Goal: Navigation & Orientation: Find specific page/section

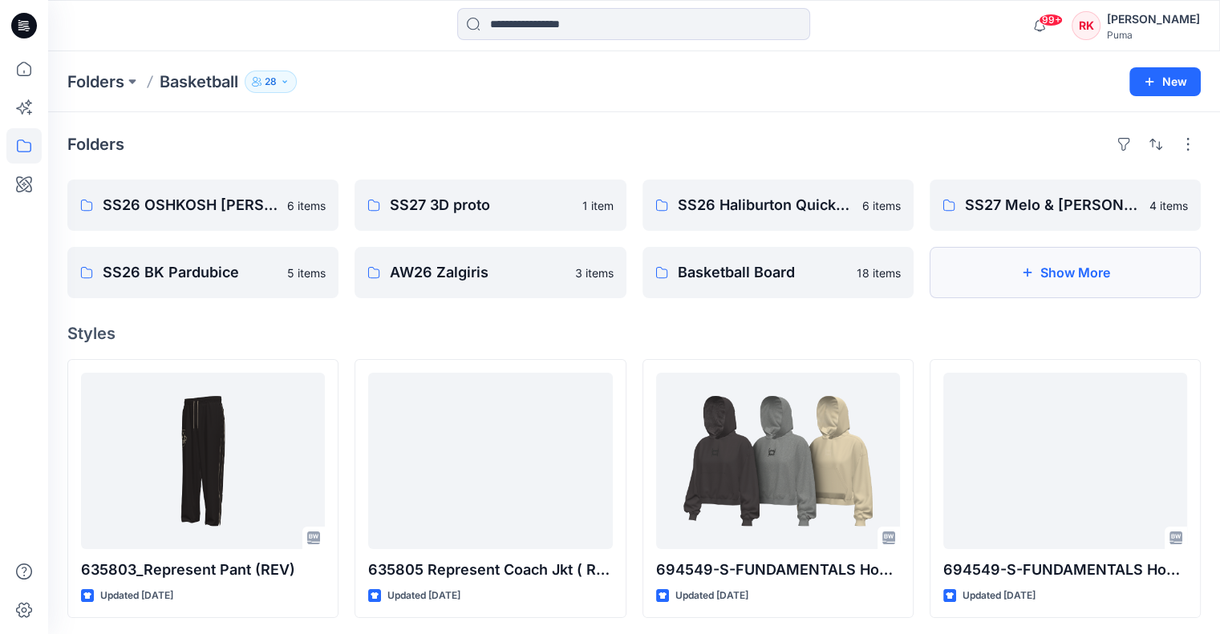
click at [1046, 276] on button "Show More" at bounding box center [1064, 272] width 271 height 51
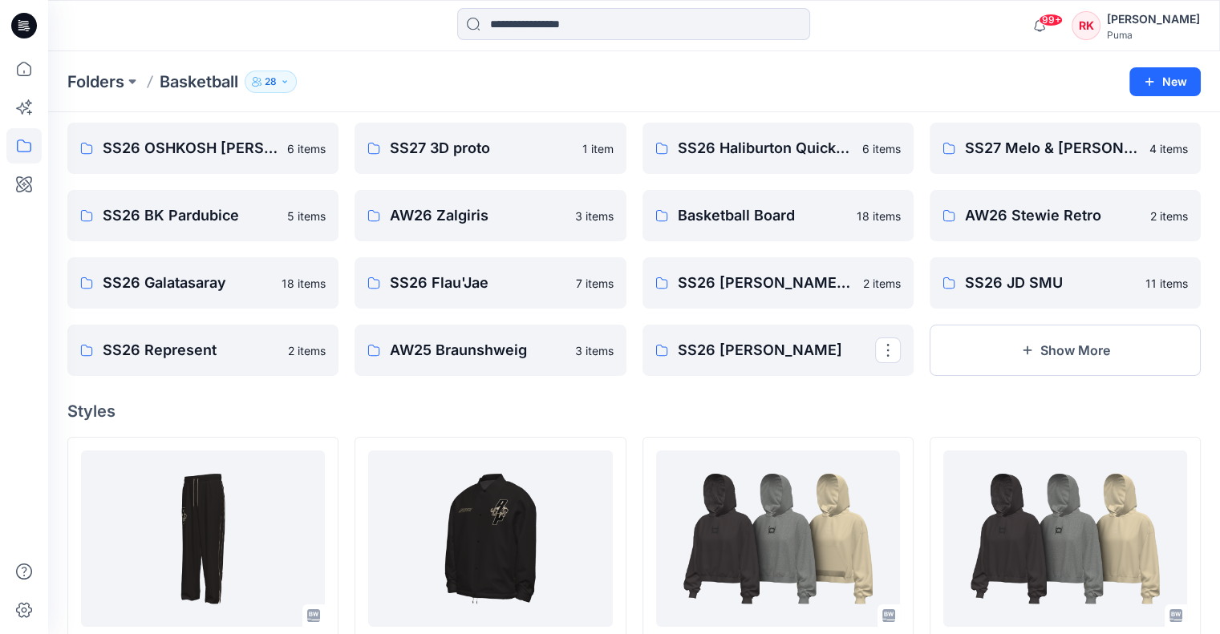
scroll to position [80, 0]
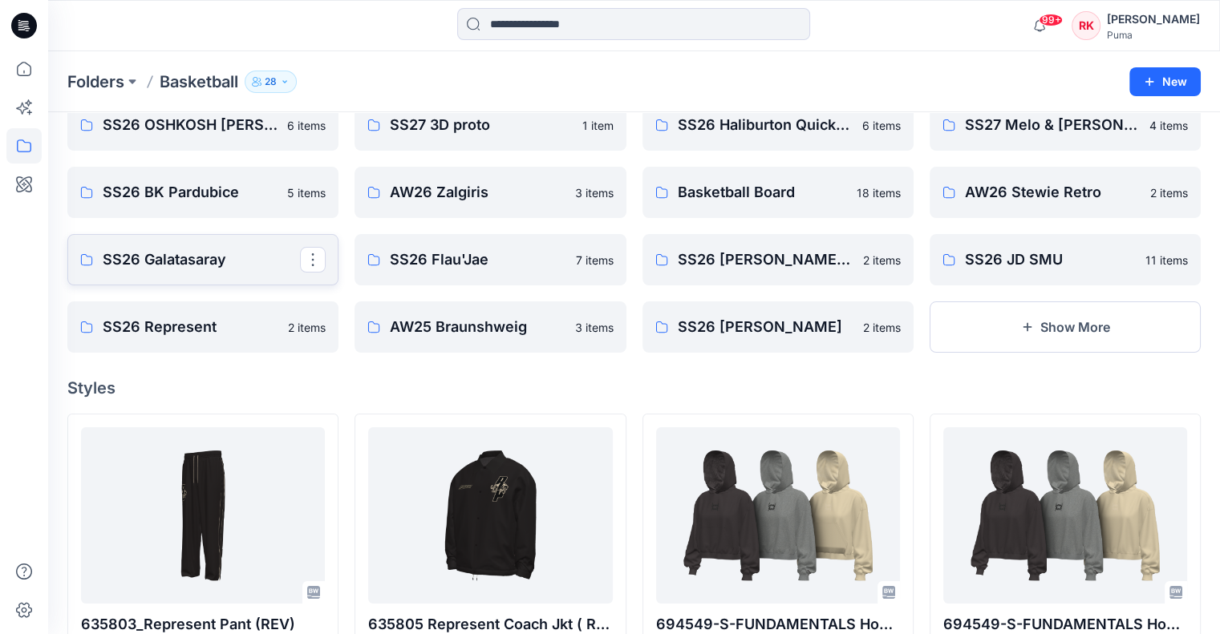
click at [225, 264] on p "SS26 Galatasaray" at bounding box center [201, 260] width 197 height 22
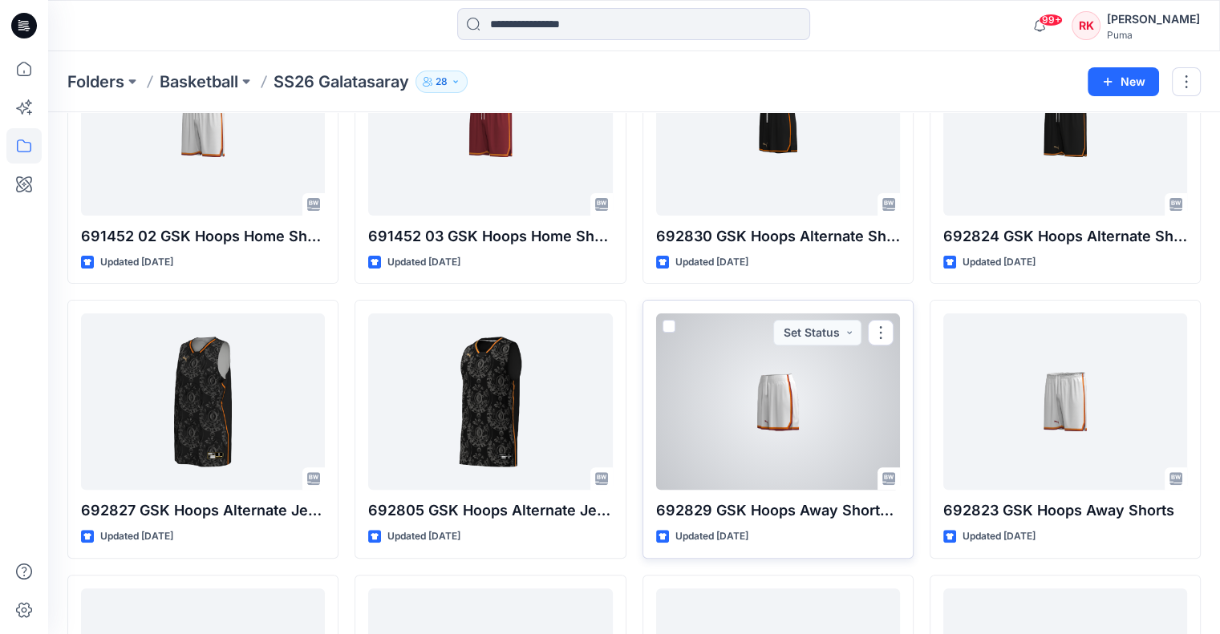
scroll to position [750, 0]
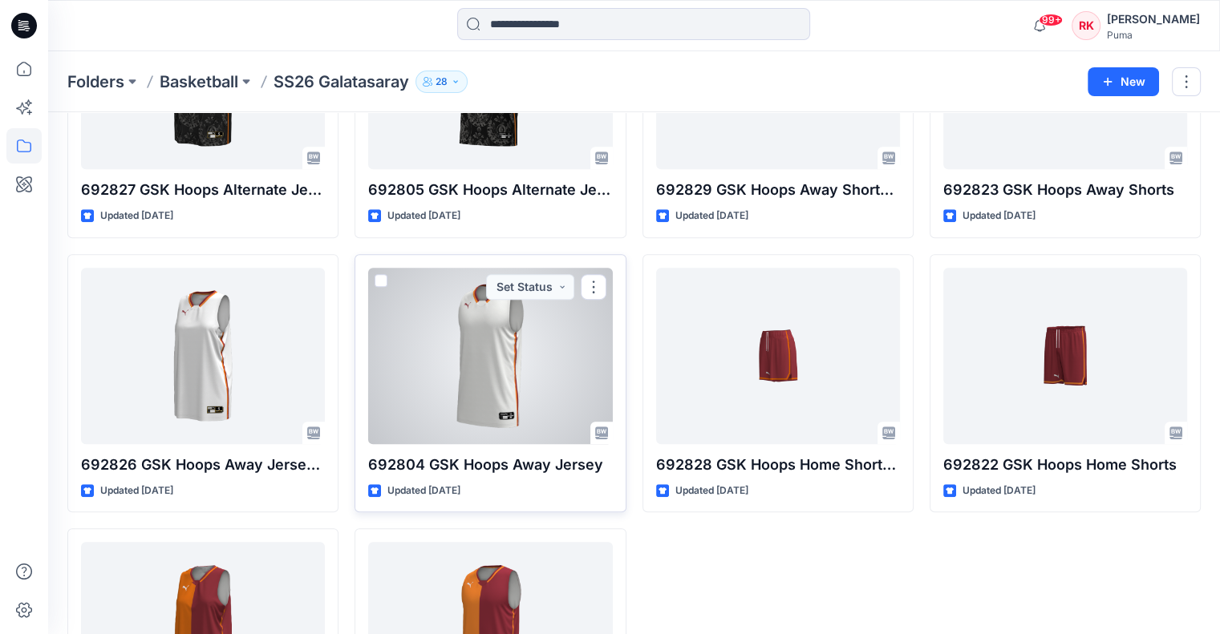
click at [493, 392] on div at bounding box center [490, 356] width 244 height 176
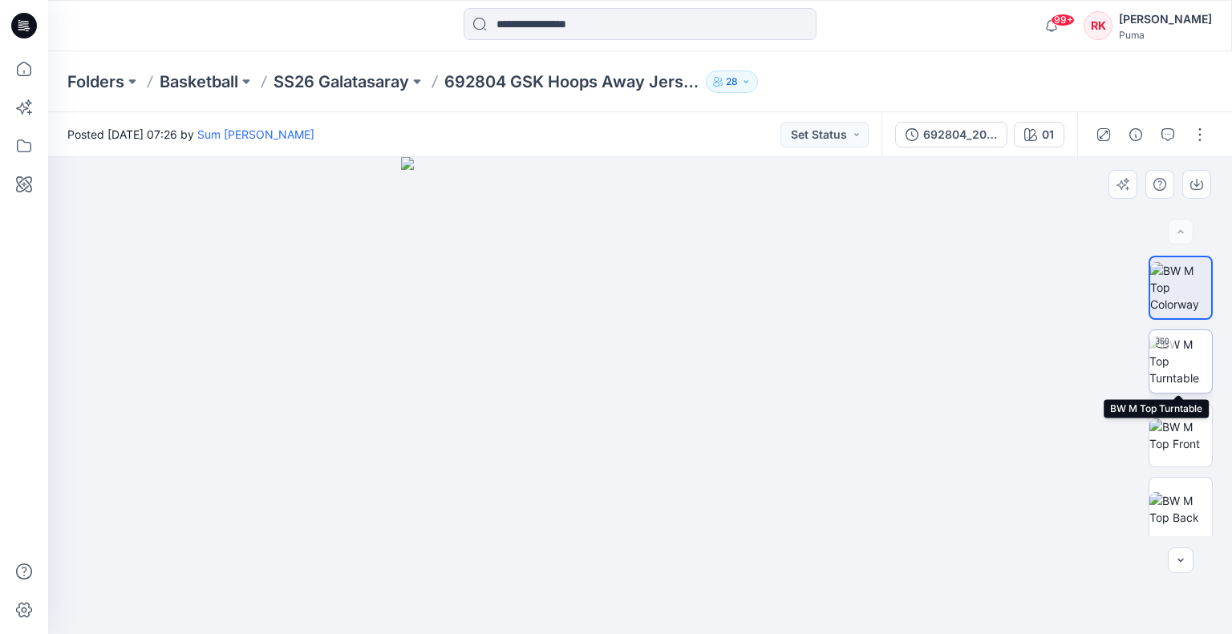
click at [1188, 362] on img at bounding box center [1180, 361] width 63 height 51
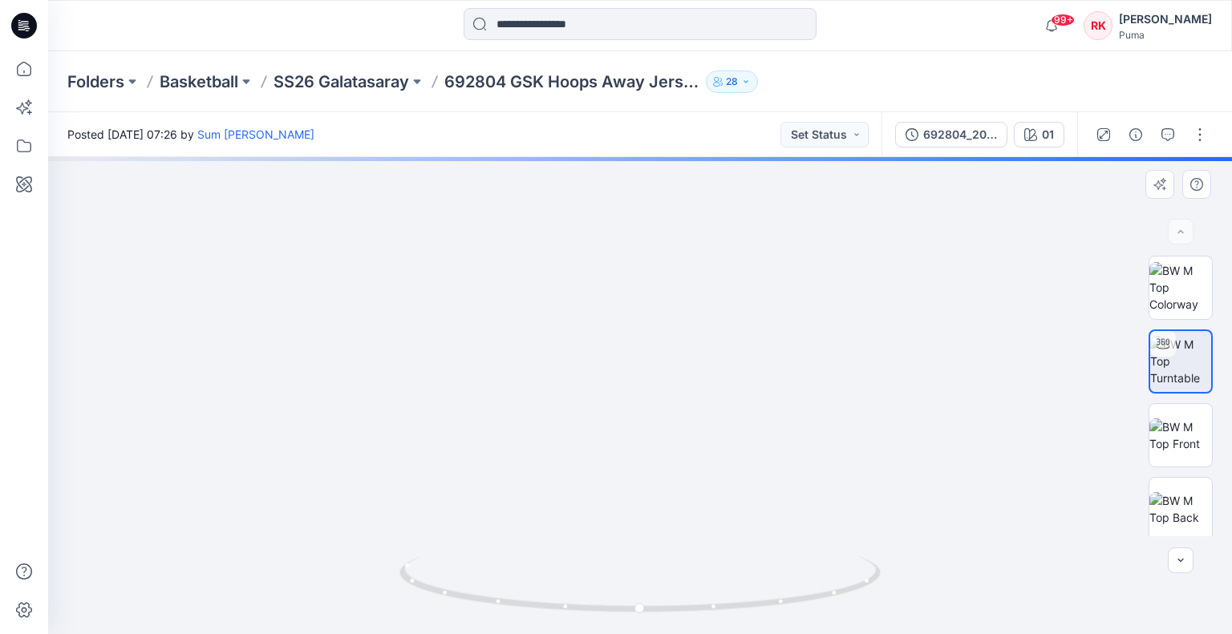
drag, startPoint x: 608, startPoint y: 314, endPoint x: 630, endPoint y: 463, distance: 150.8
click at [630, 463] on img at bounding box center [662, 269] width 1285 height 732
drag, startPoint x: 777, startPoint y: 441, endPoint x: 696, endPoint y: 441, distance: 81.0
click at [696, 441] on img at bounding box center [706, 192] width 1769 height 883
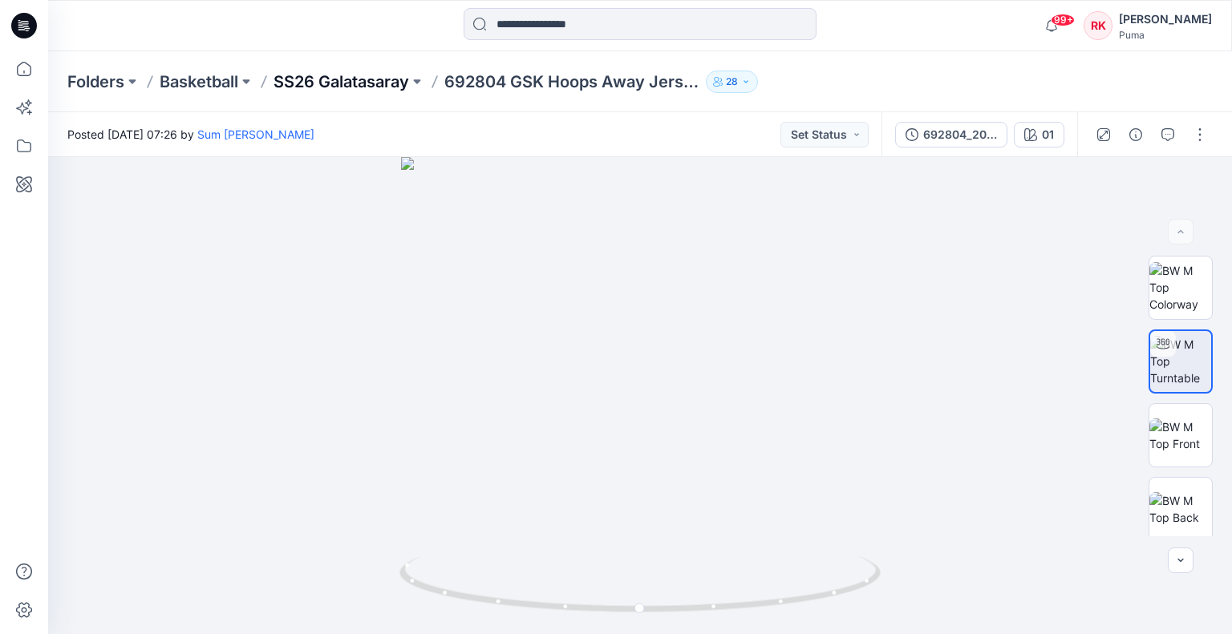
click at [391, 77] on p "SS26 Galatasaray" at bounding box center [341, 82] width 136 height 22
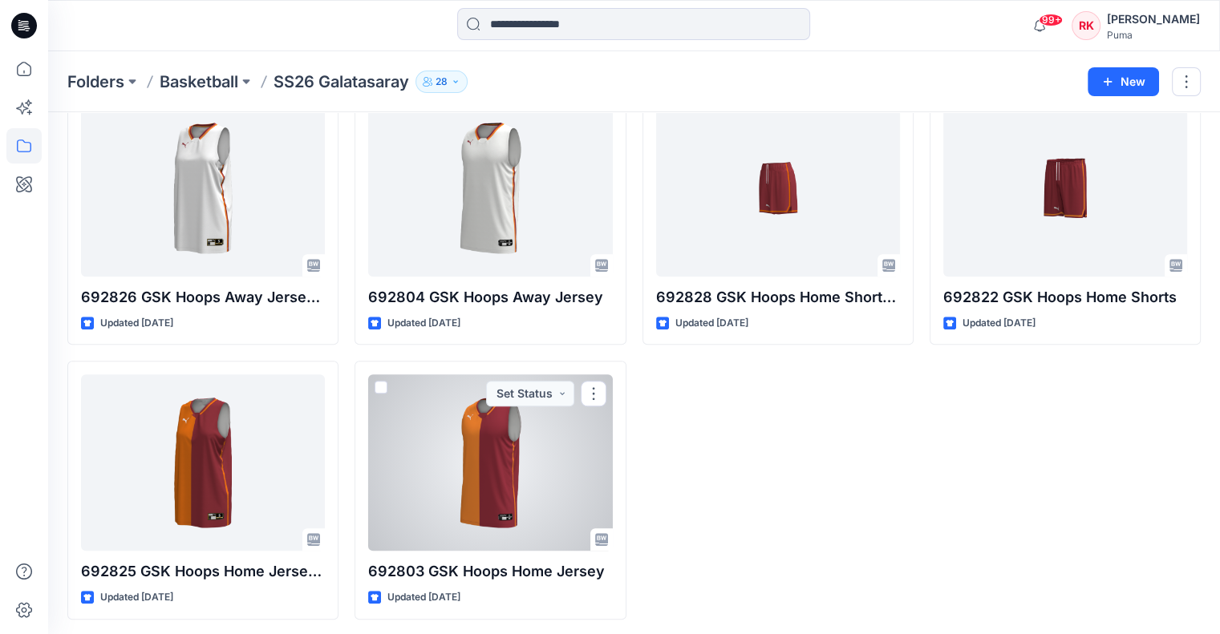
scroll to position [920, 0]
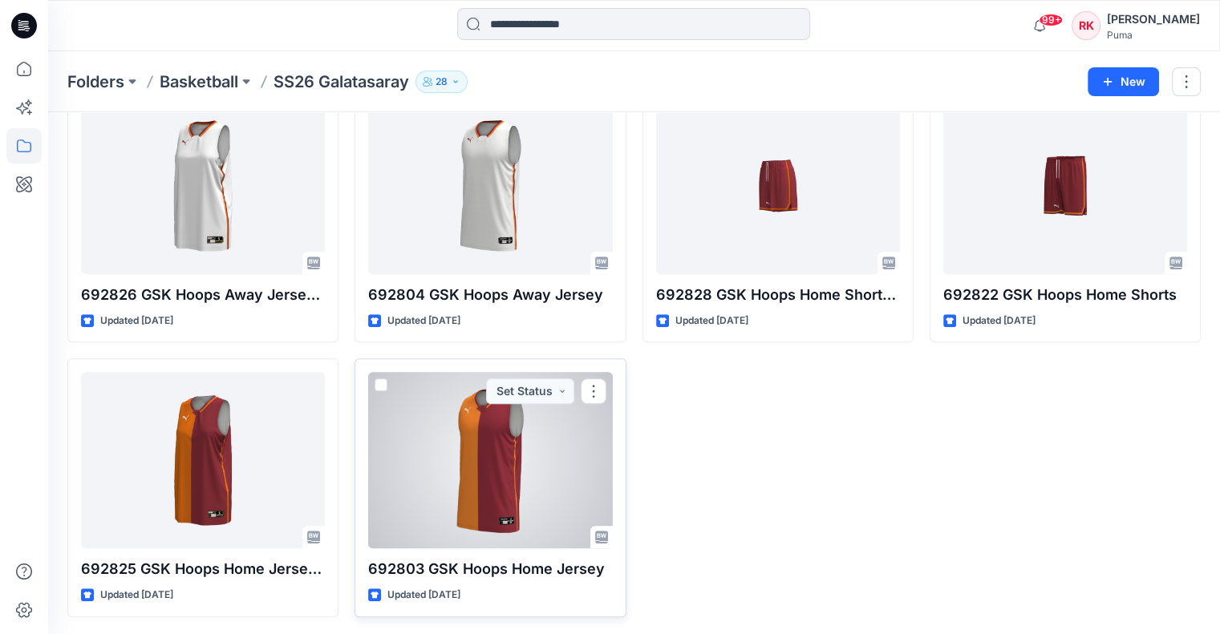
click at [516, 463] on div at bounding box center [490, 460] width 244 height 176
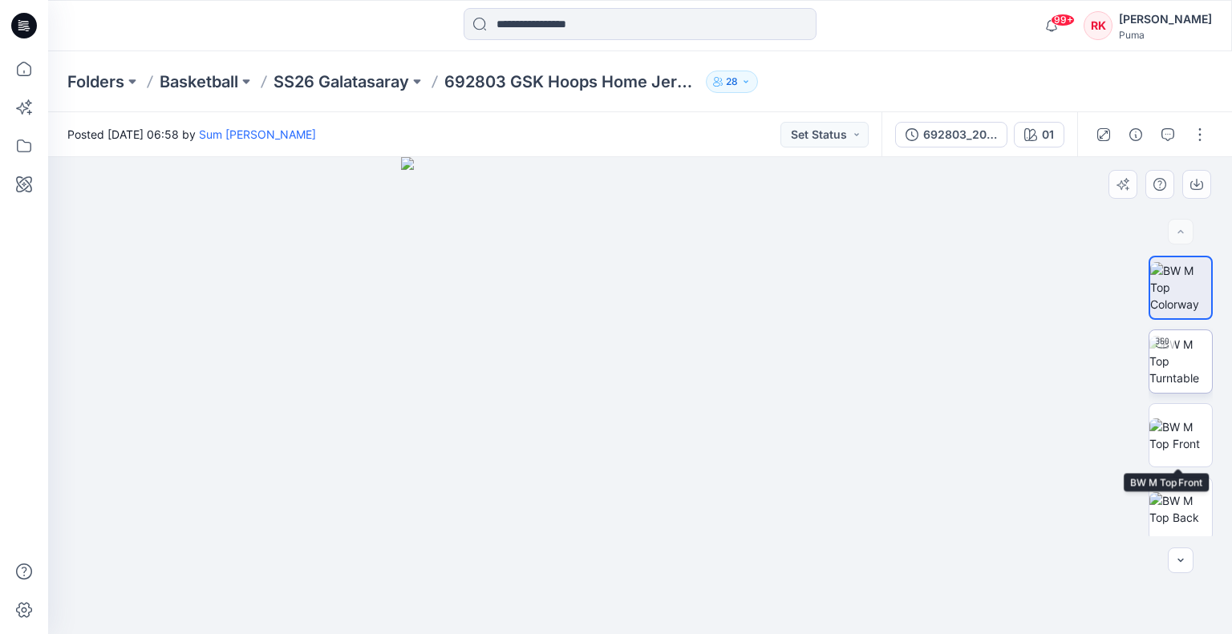
click at [1193, 372] on img at bounding box center [1180, 361] width 63 height 51
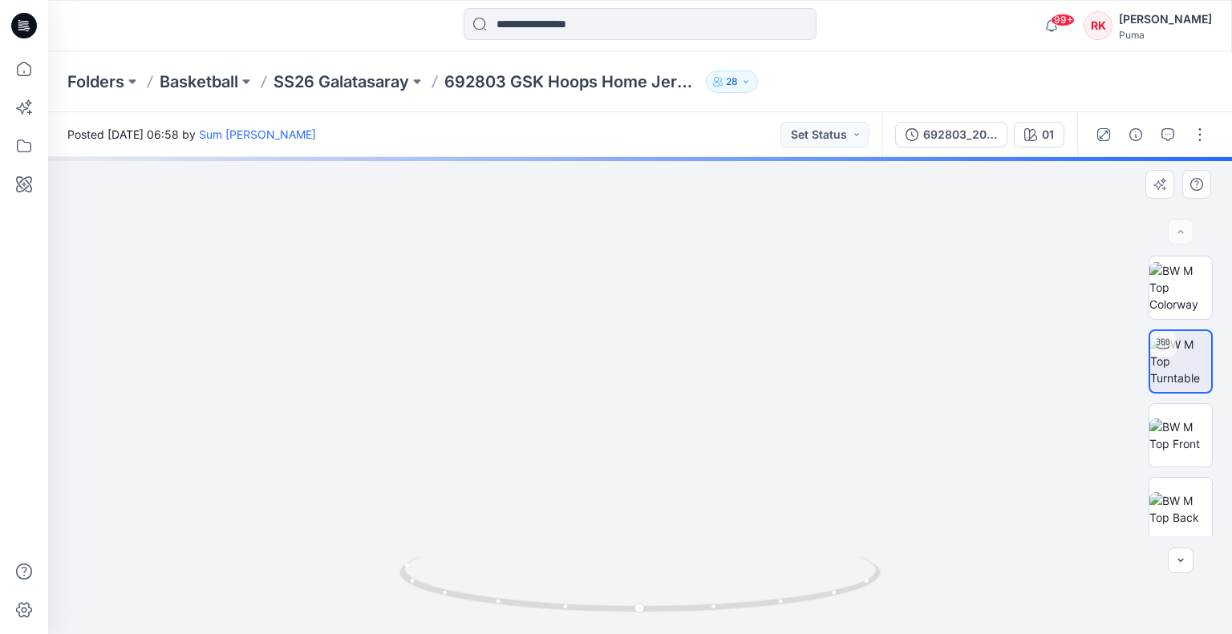
drag, startPoint x: 584, startPoint y: 286, endPoint x: 585, endPoint y: 317, distance: 30.5
click at [585, 317] on img at bounding box center [640, 255] width 1123 height 759
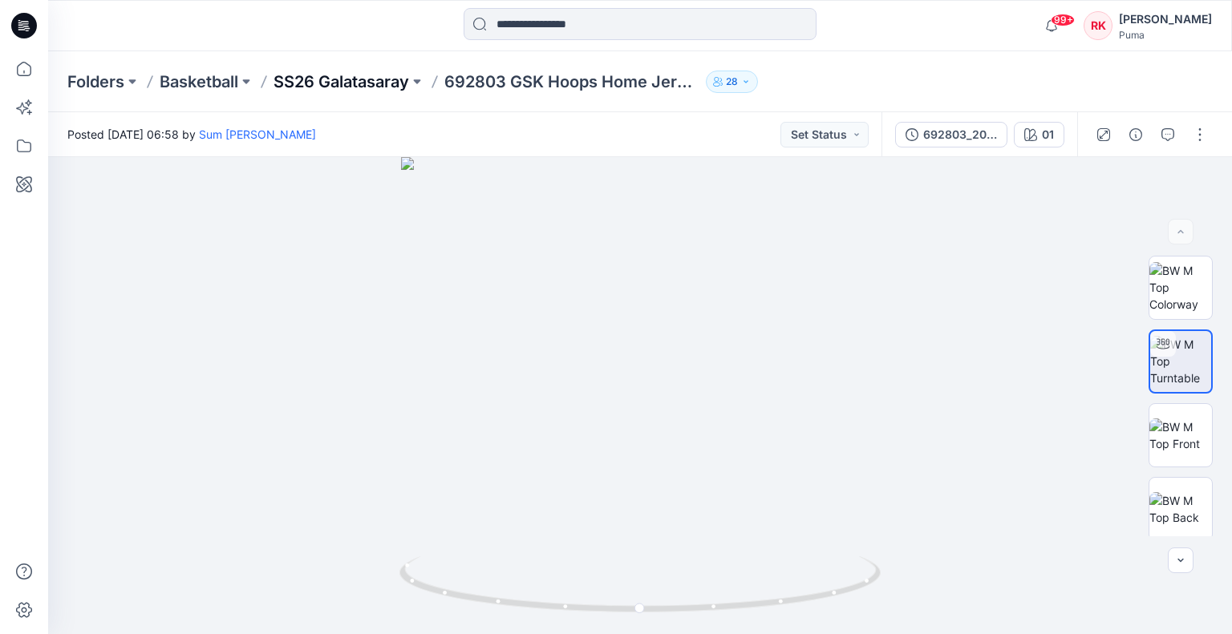
click at [350, 81] on p "SS26 Galatasaray" at bounding box center [341, 82] width 136 height 22
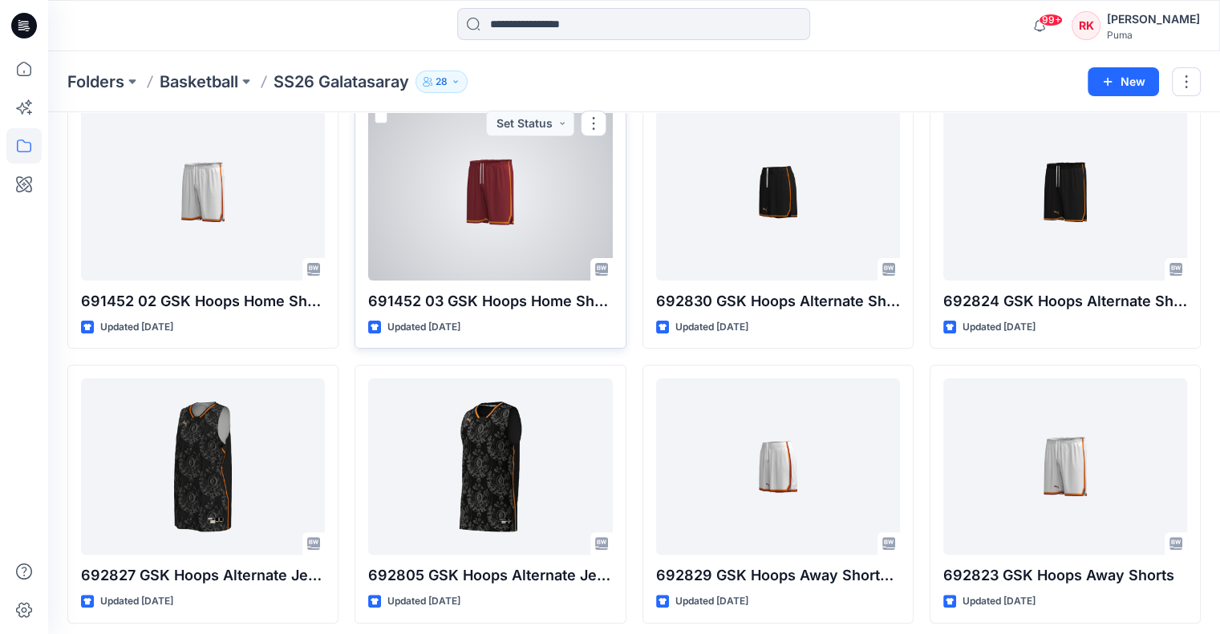
scroll to position [401, 0]
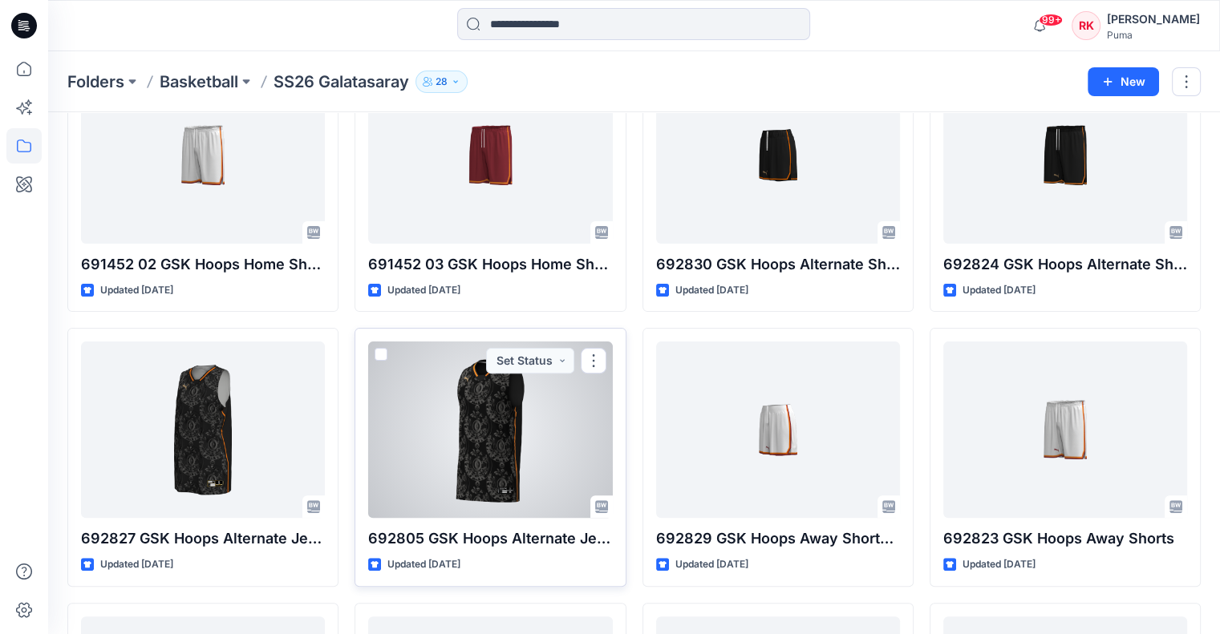
click at [513, 440] on div at bounding box center [490, 430] width 244 height 176
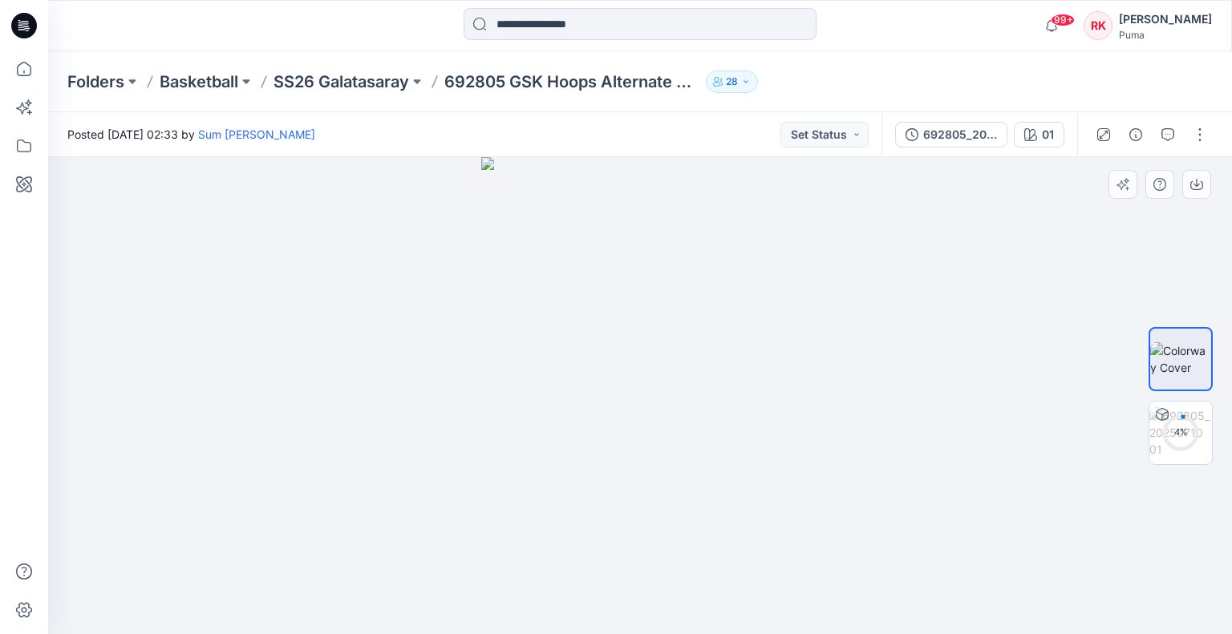
drag, startPoint x: 568, startPoint y: 224, endPoint x: 626, endPoint y: 357, distance: 145.4
click at [642, 395] on img at bounding box center [640, 395] width 318 height 477
click at [515, 283] on img at bounding box center [640, 395] width 318 height 477
click at [1166, 443] on img at bounding box center [1180, 432] width 63 height 51
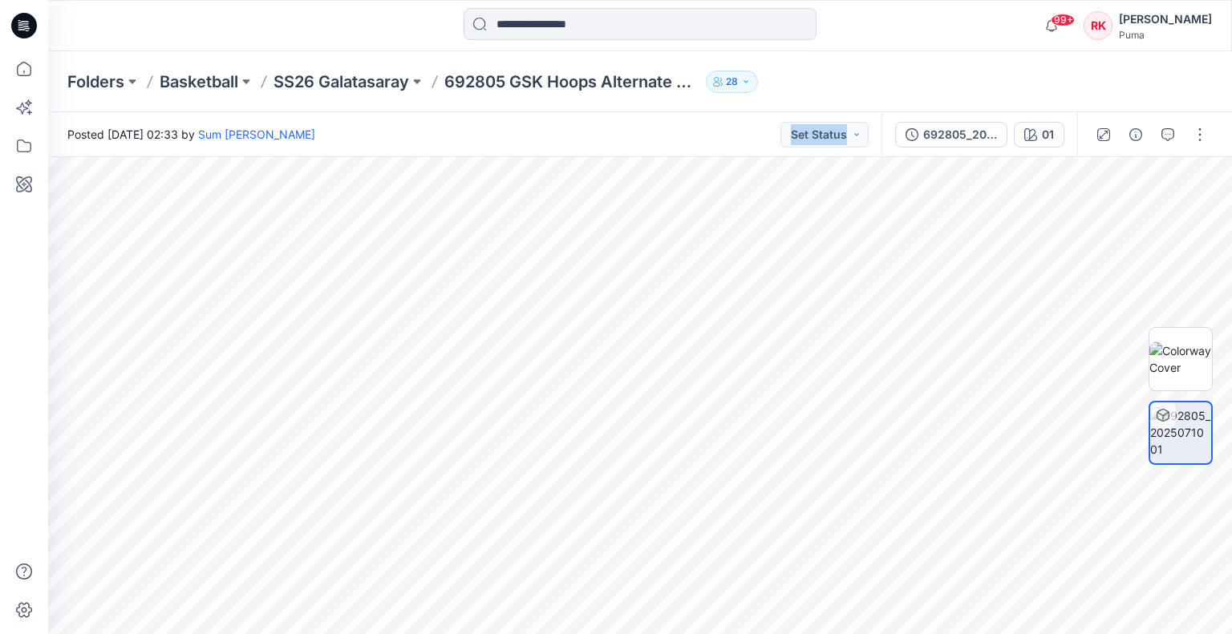
click at [646, 340] on div "Posted [DATE] 02:33 by Sum [PERSON_NAME] Set Status 692805_20250710 01 01 All M…" at bounding box center [640, 373] width 1184 height 522
click at [225, 74] on p "Basketball" at bounding box center [199, 82] width 79 height 22
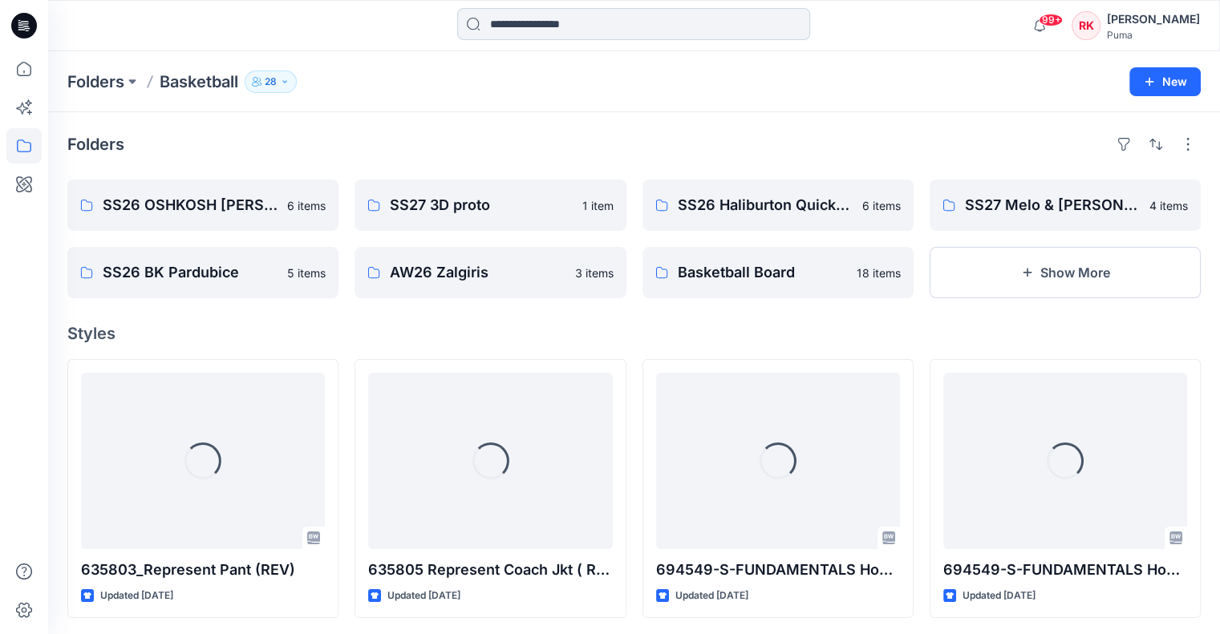
click at [550, 31] on input at bounding box center [633, 24] width 353 height 32
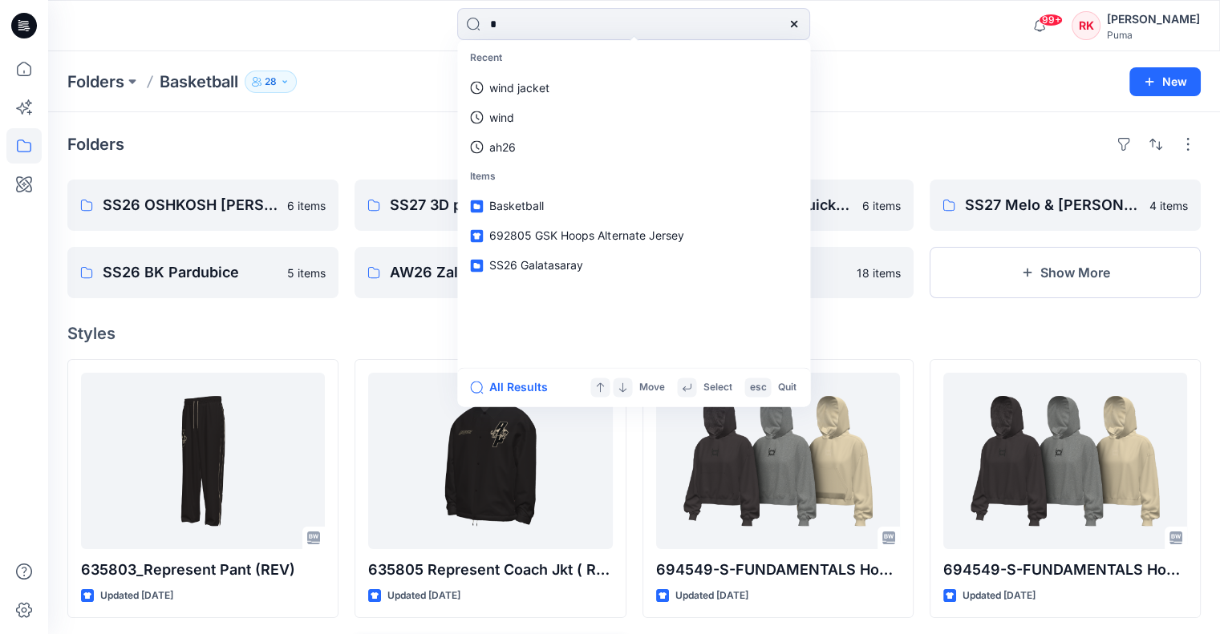
type input "*"
click at [931, 111] on div "Folders Basketball 28 New" at bounding box center [634, 81] width 1172 height 61
